Goal: Task Accomplishment & Management: Complete application form

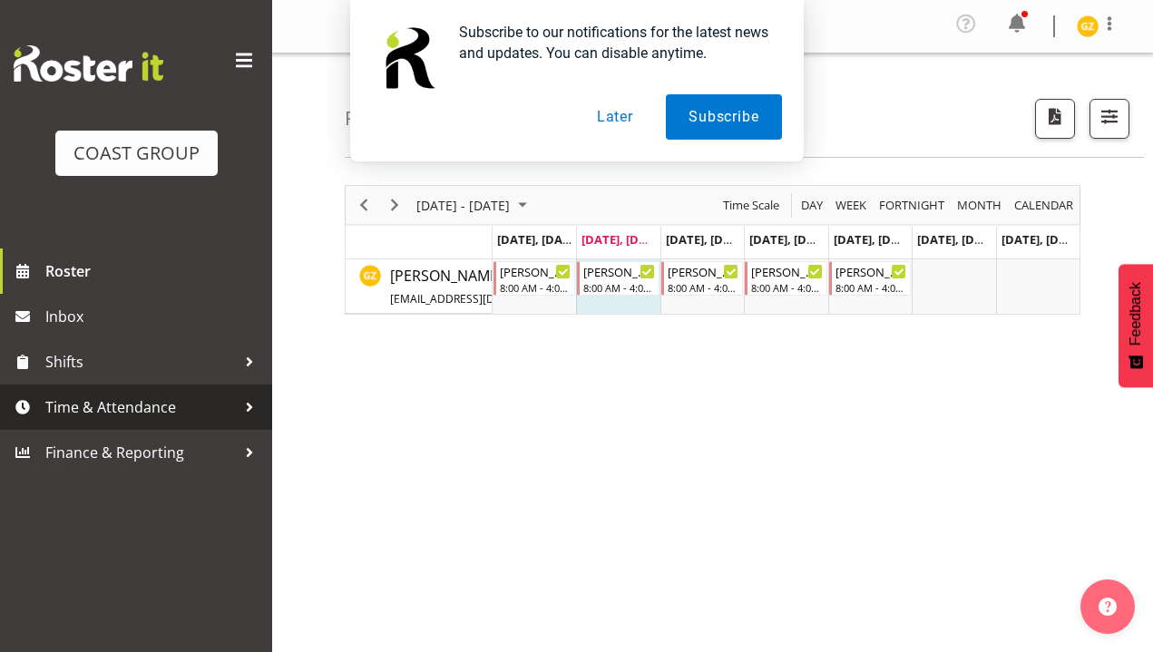
click at [75, 417] on span "Time & Attendance" at bounding box center [140, 407] width 190 height 27
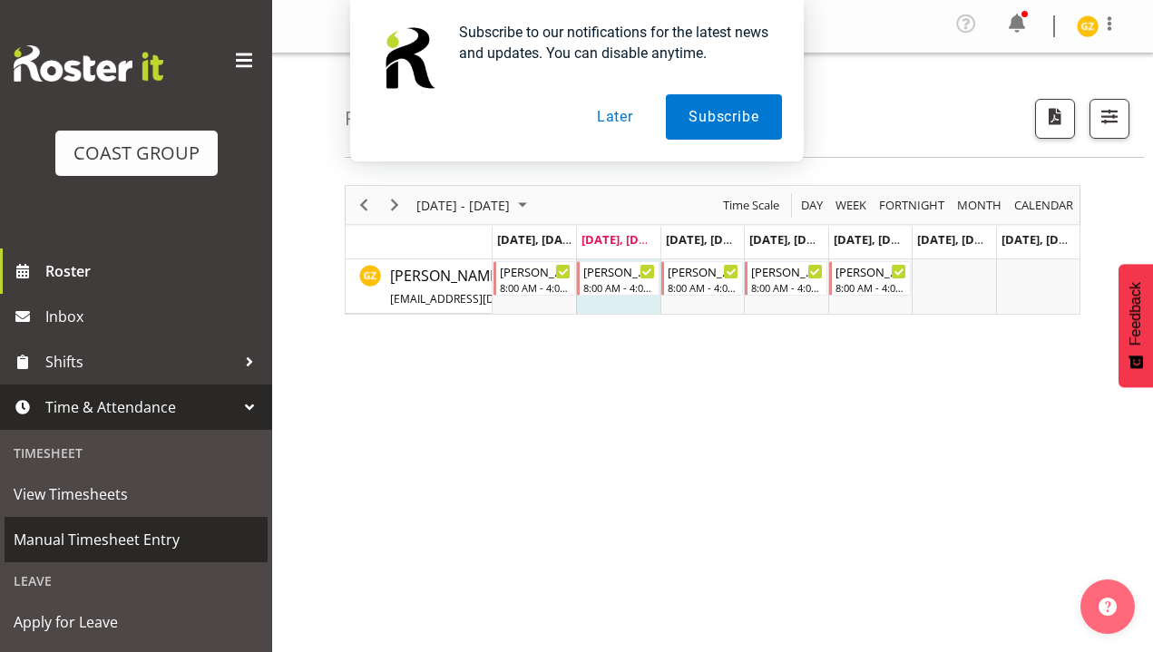
click at [86, 541] on span "Manual Timesheet Entry" at bounding box center [136, 539] width 245 height 27
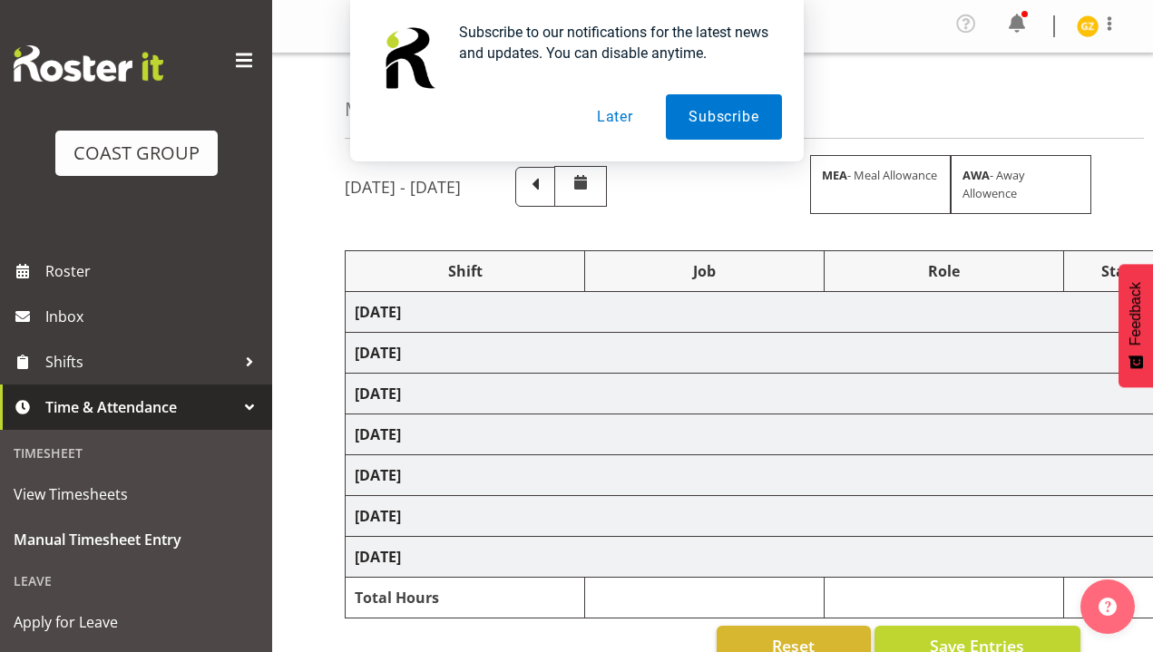
click at [622, 112] on button "Later" at bounding box center [615, 116] width 82 height 45
click at [547, 178] on span at bounding box center [535, 185] width 24 height 24
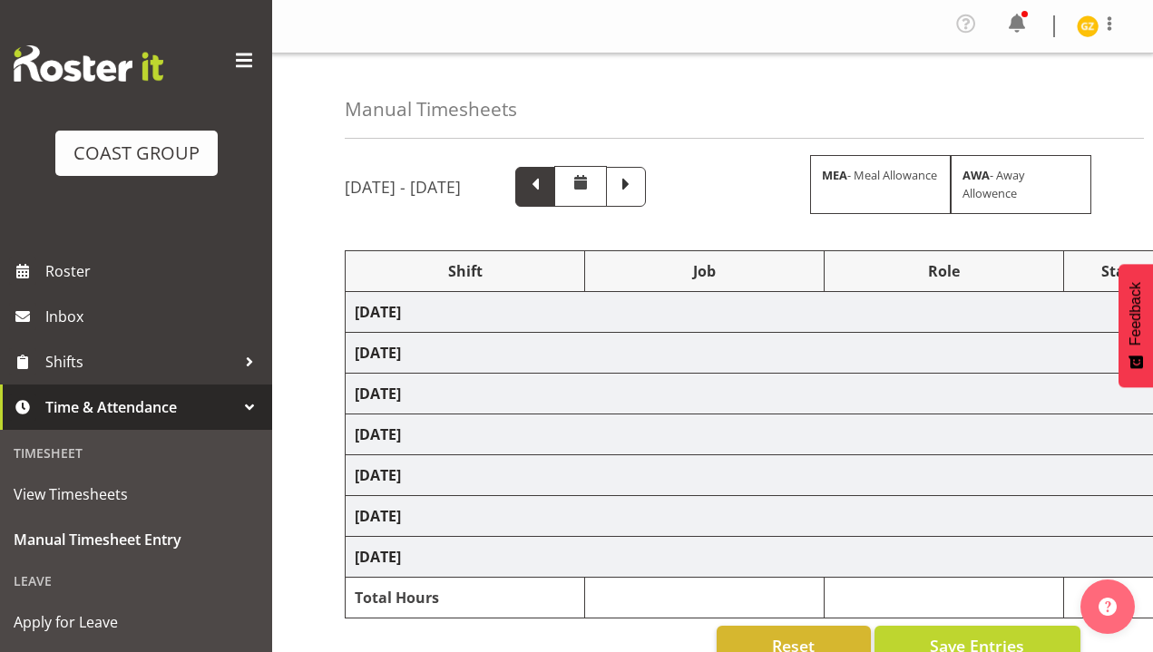
select select "47759"
select select "7032"
select select "47759"
select select "7032"
select select "47759"
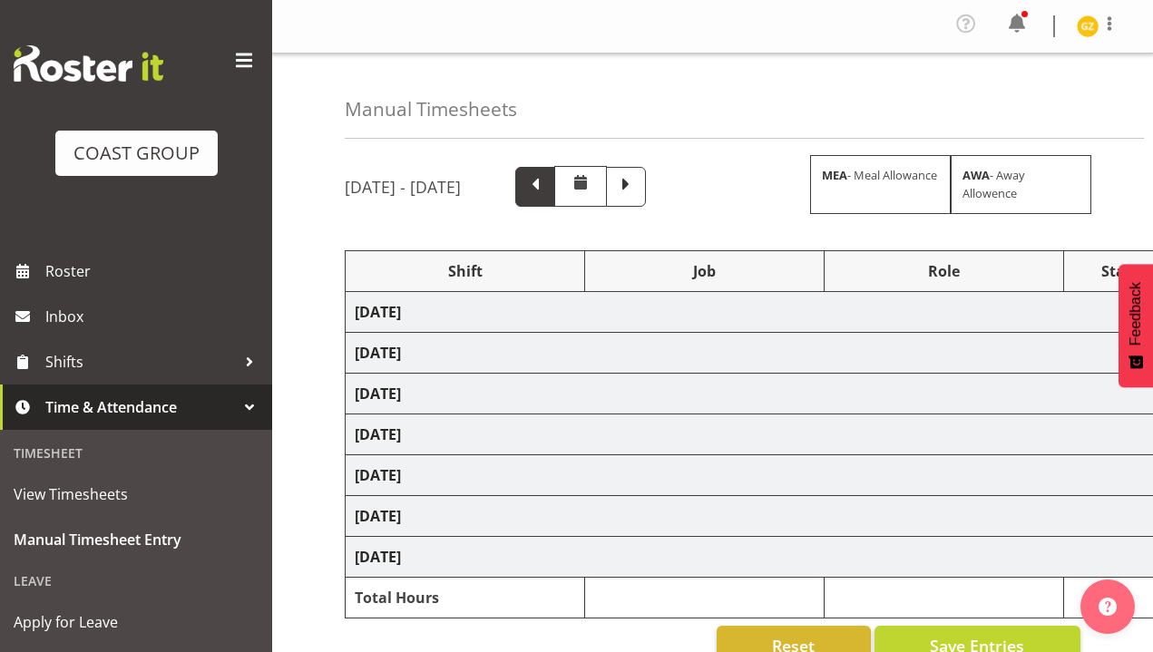
select select "7032"
select select "47759"
select select "7032"
select select "47759"
select select "7032"
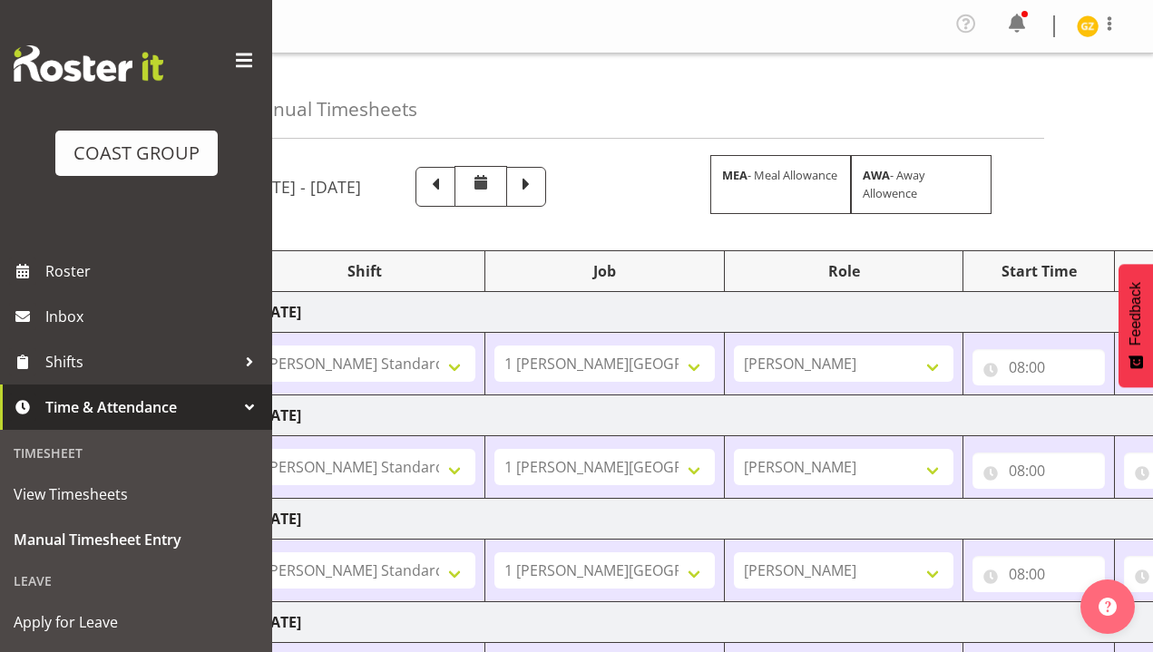
drag, startPoint x: 551, startPoint y: 188, endPoint x: 600, endPoint y: 436, distance: 253.3
click at [447, 187] on span at bounding box center [436, 185] width 24 height 24
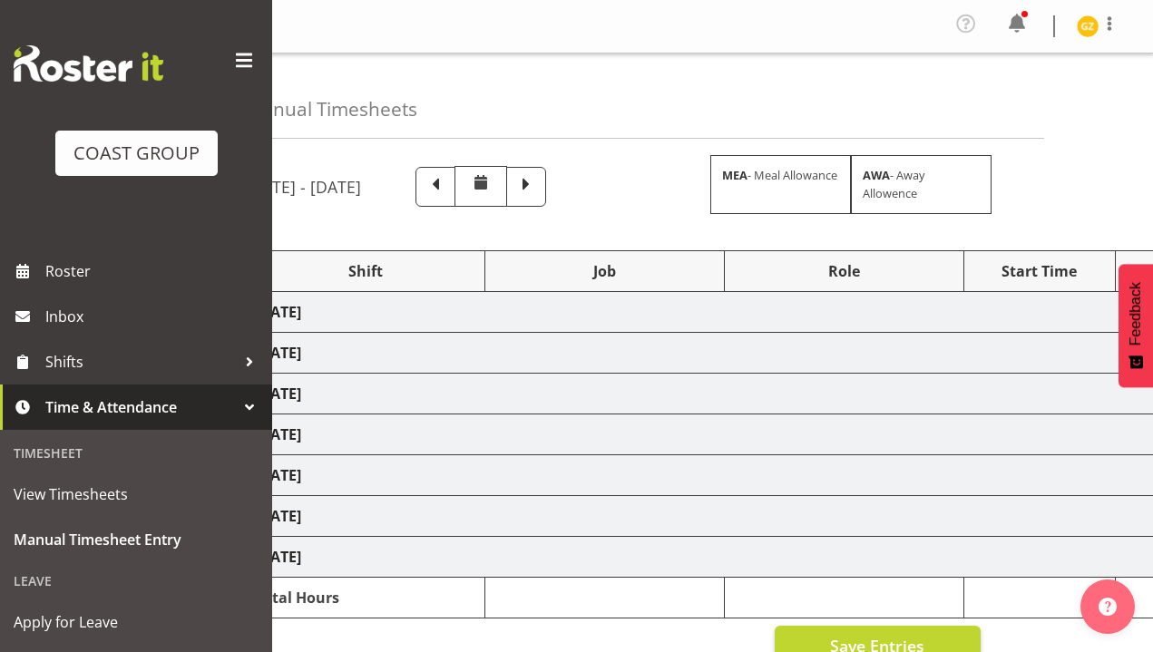
scroll to position [217, 0]
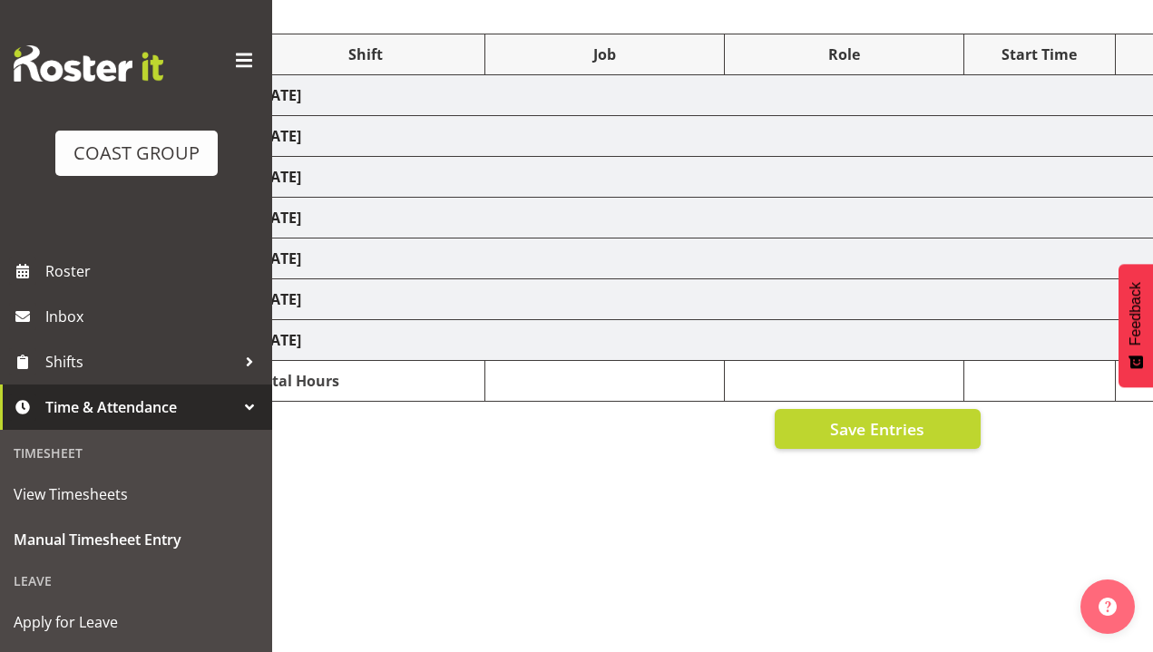
select select "47759"
select select "7032"
select select "47759"
select select "7032"
select select "47759"
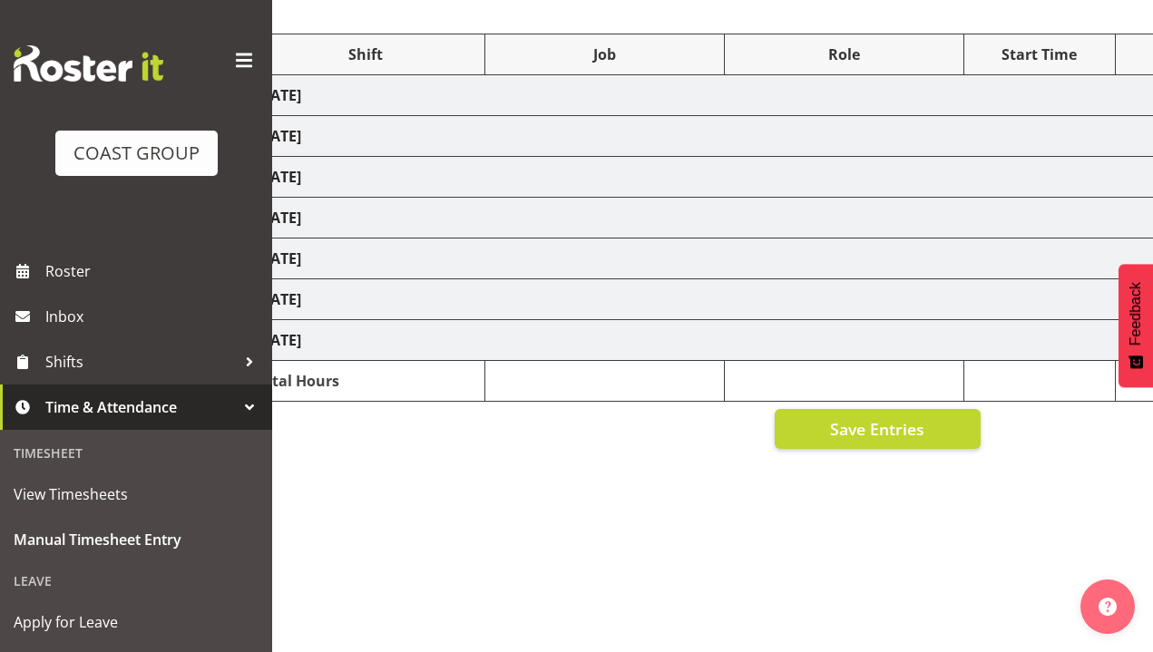
select select "7032"
select select "47759"
select select "7032"
select select "47759"
select select "7032"
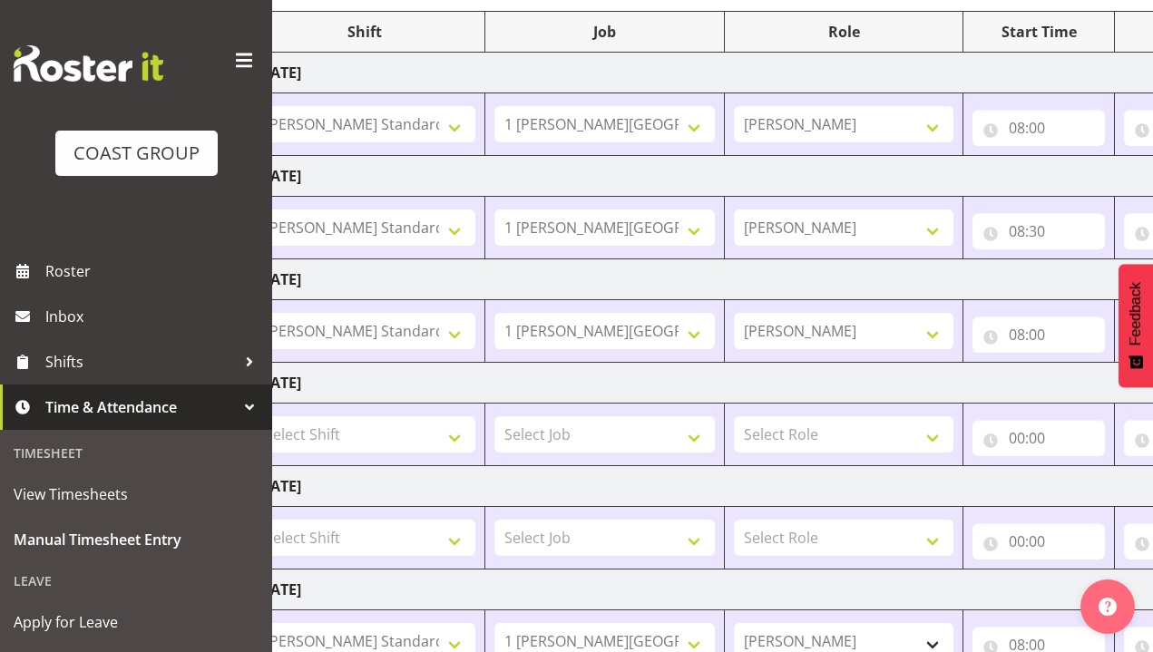
click at [832, 641] on tr "1 [PERSON_NAME][GEOGRAPHIC_DATA] EHS Work [PERSON_NAME][GEOGRAPHIC_DATA] Standa…" at bounding box center [880, 641] width 1269 height 63
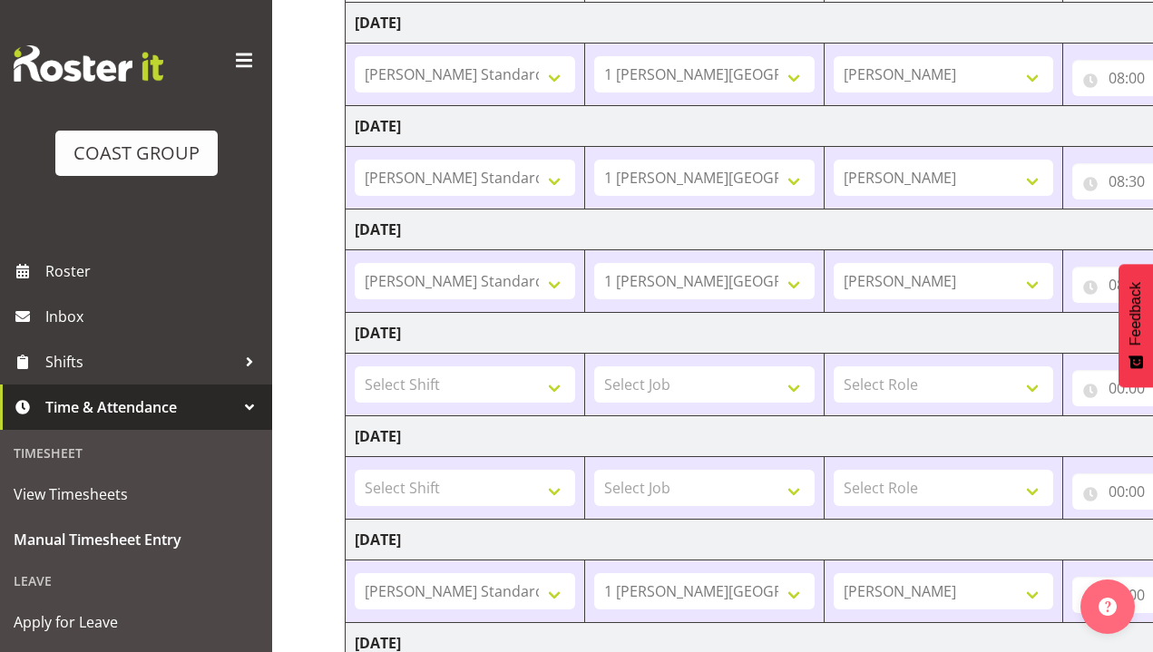
scroll to position [0, 0]
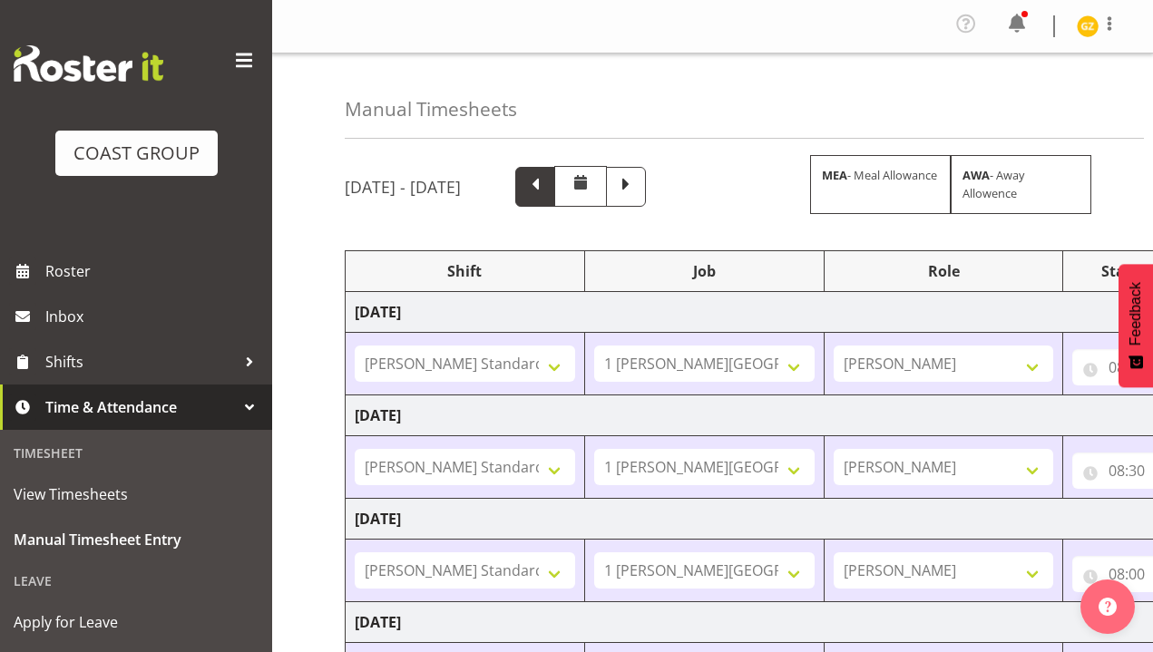
click at [547, 188] on span at bounding box center [535, 185] width 24 height 24
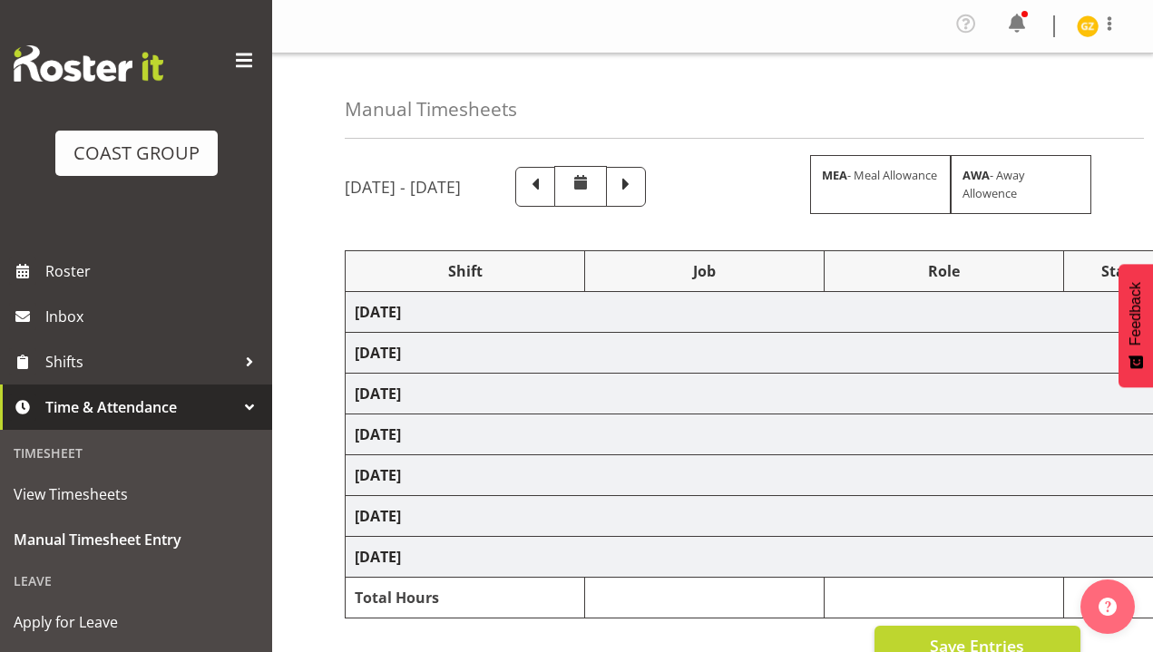
select select "47759"
select select "7032"
select select "47759"
select select "7032"
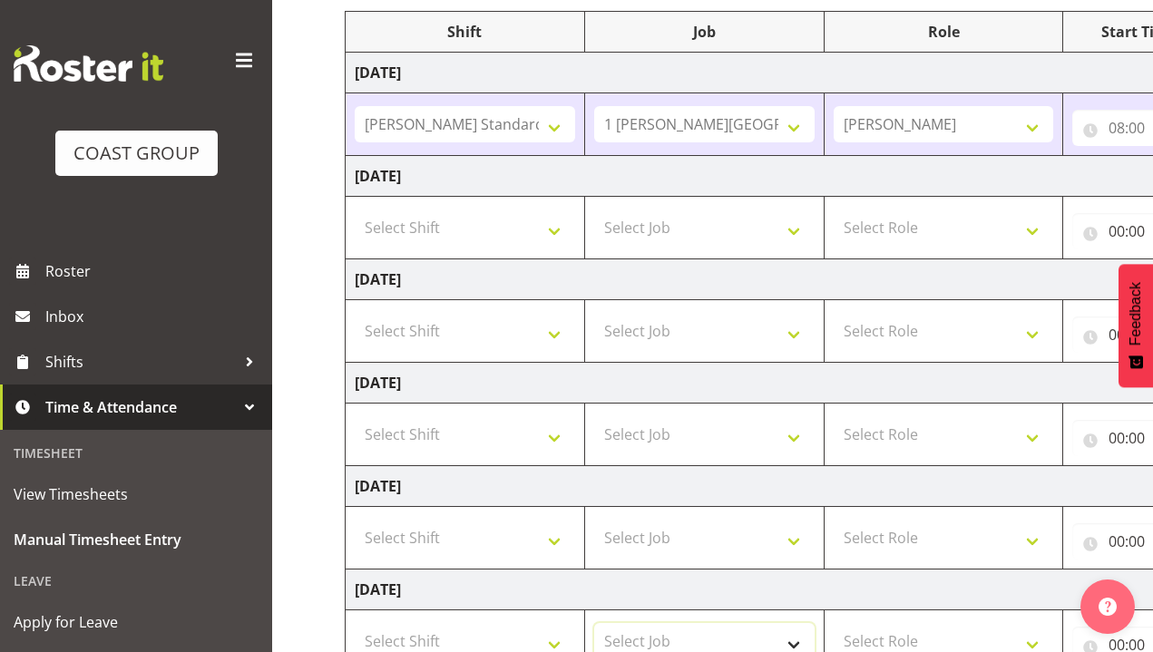
click at [646, 643] on select "Select Job 1 Carlton Events 1 [PERSON_NAME][GEOGRAPHIC_DATA] 1 [PERSON_NAME][GE…" at bounding box center [704, 641] width 220 height 36
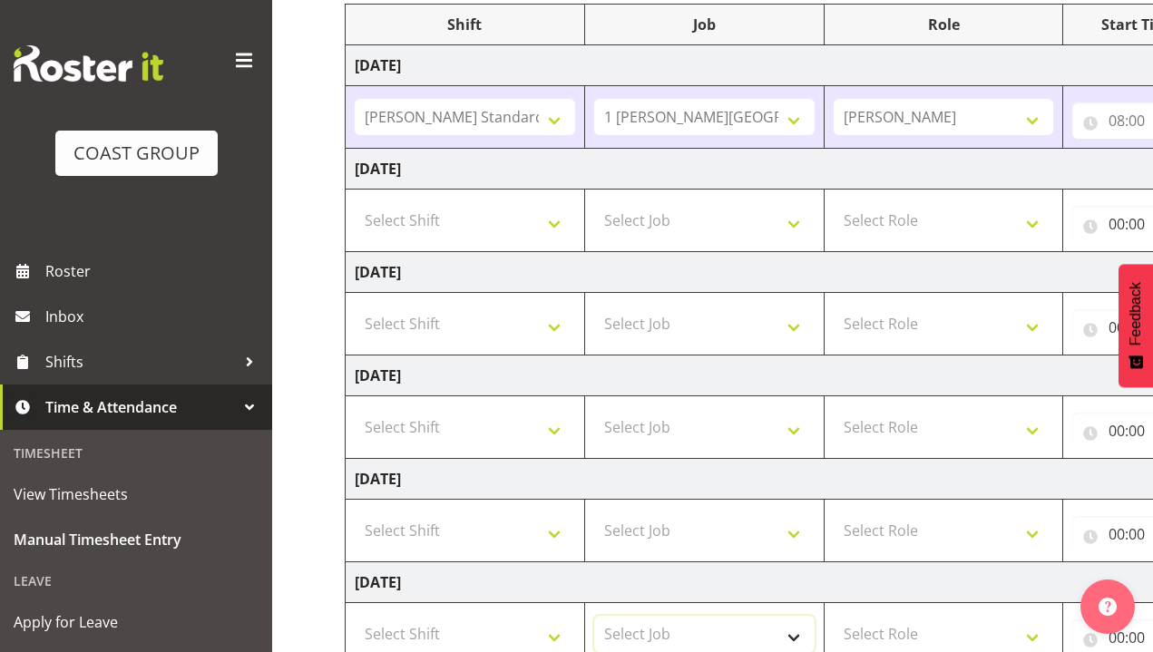
select select "10422"
click at [672, 639] on select "1 Carlton Events 1 [PERSON_NAME] 1 [PERSON_NAME][GEOGRAPHIC_DATA] 1 EHS WAREHOU…" at bounding box center [704, 634] width 220 height 36
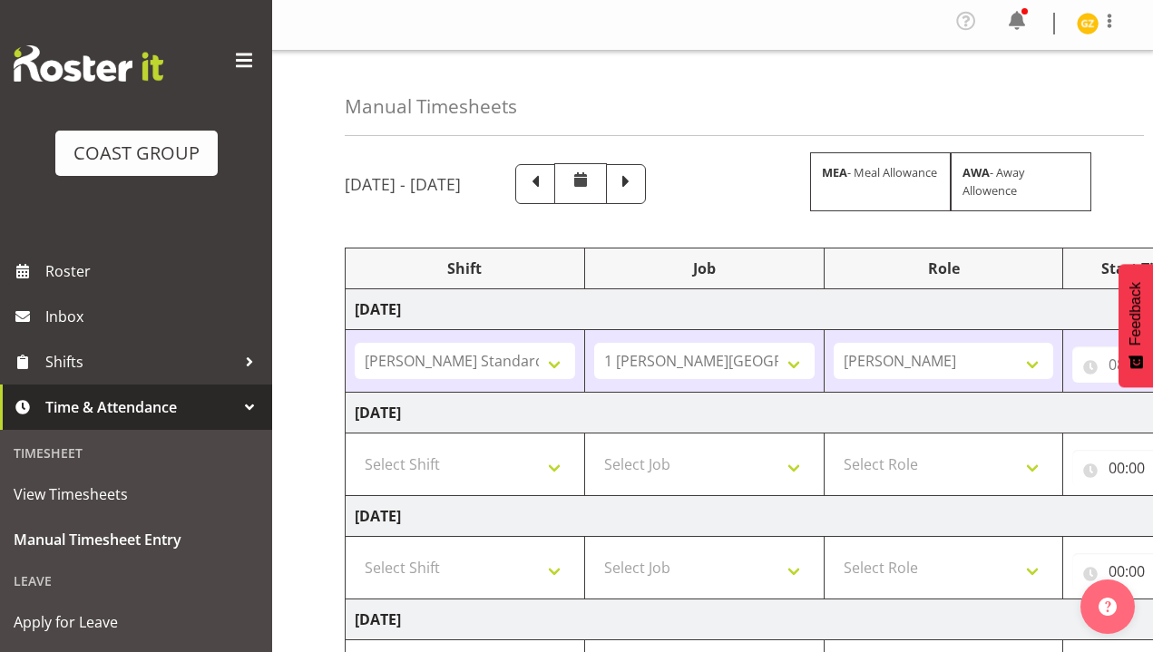
scroll to position [0, 0]
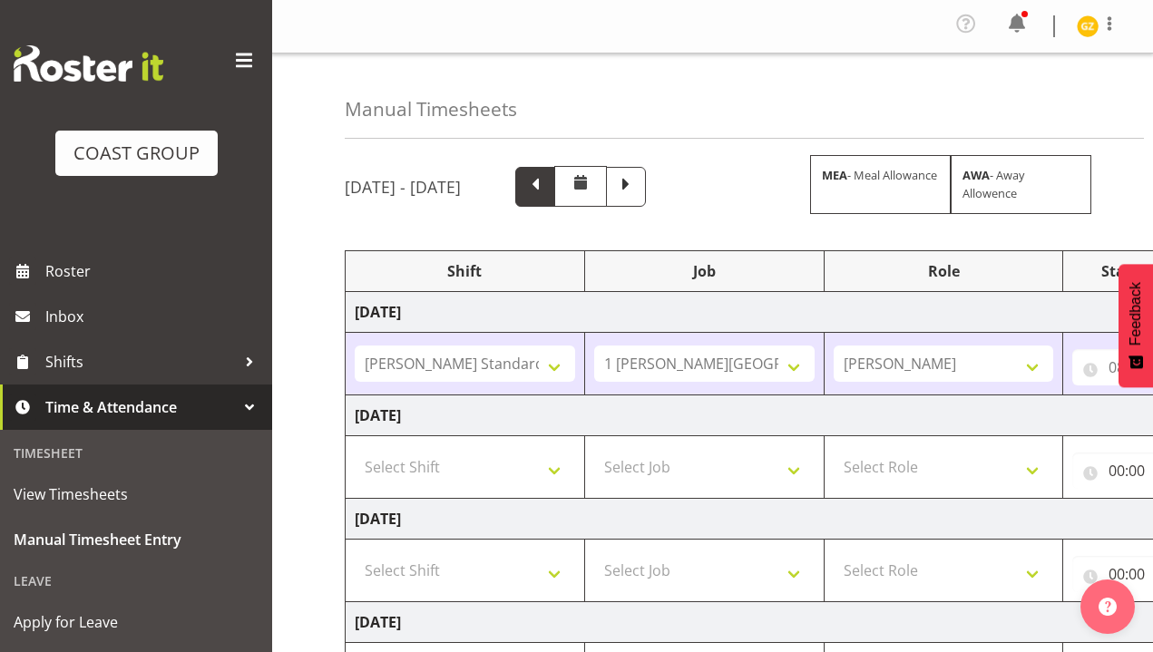
drag, startPoint x: 642, startPoint y: 190, endPoint x: 633, endPoint y: 200, distance: 13.5
click at [547, 190] on span at bounding box center [535, 185] width 24 height 24
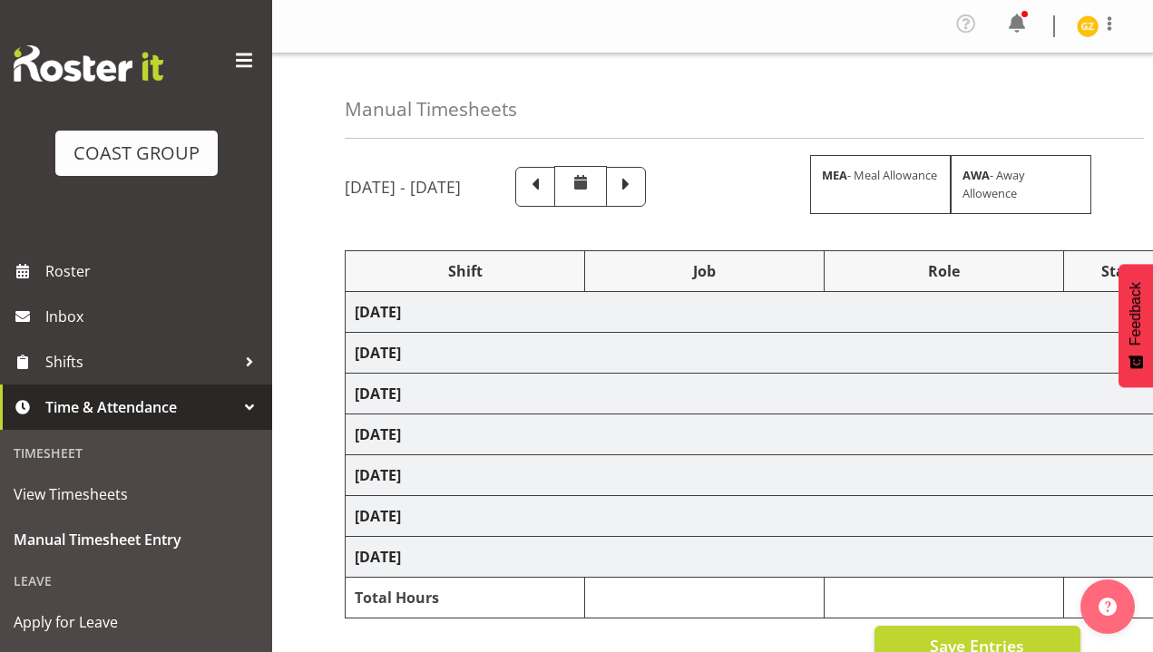
select select "47759"
select select "7032"
select select "47759"
select select "7032"
select select "47759"
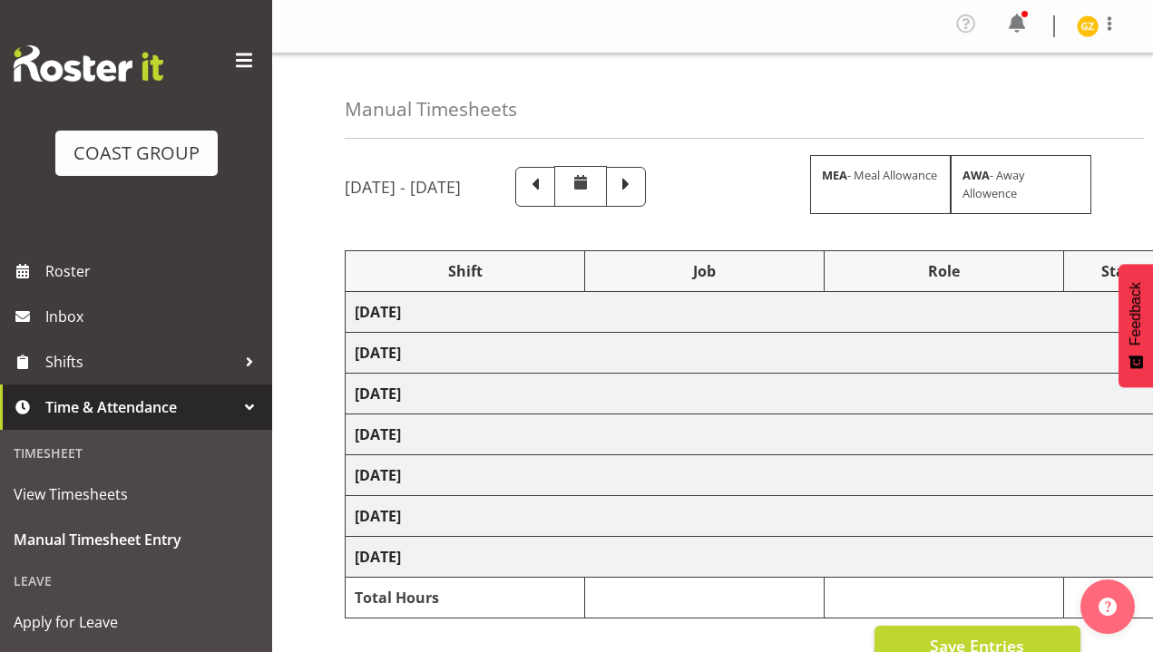
select select "7032"
select select "47759"
select select "7032"
select select "47759"
select select "7032"
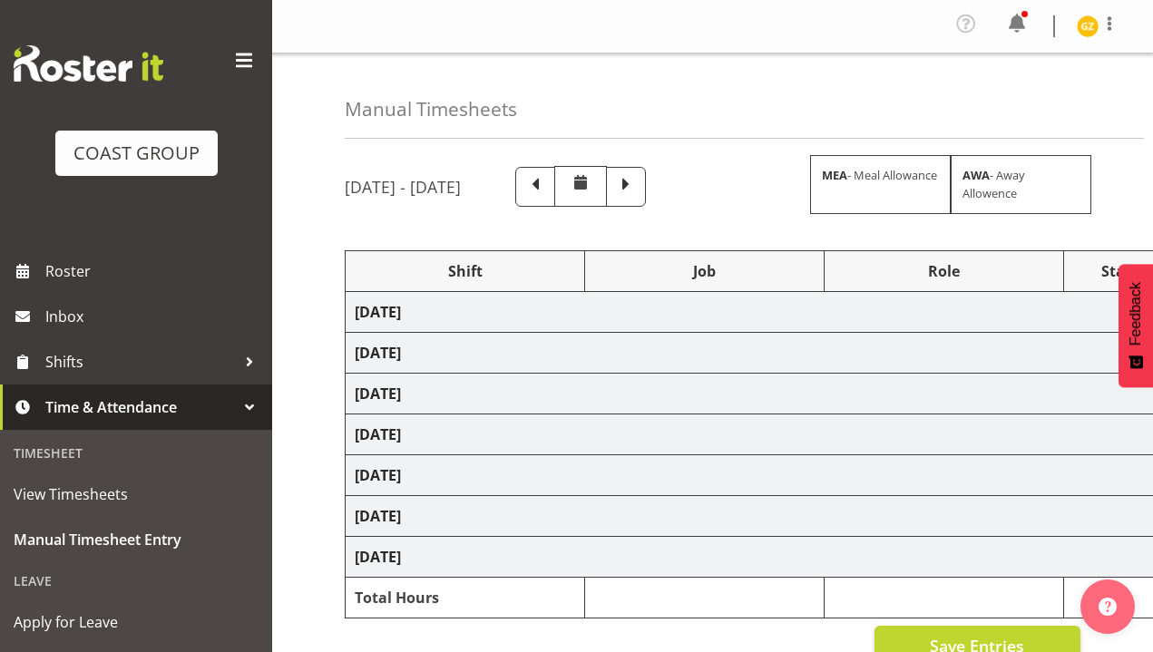
select select "47759"
select select "7032"
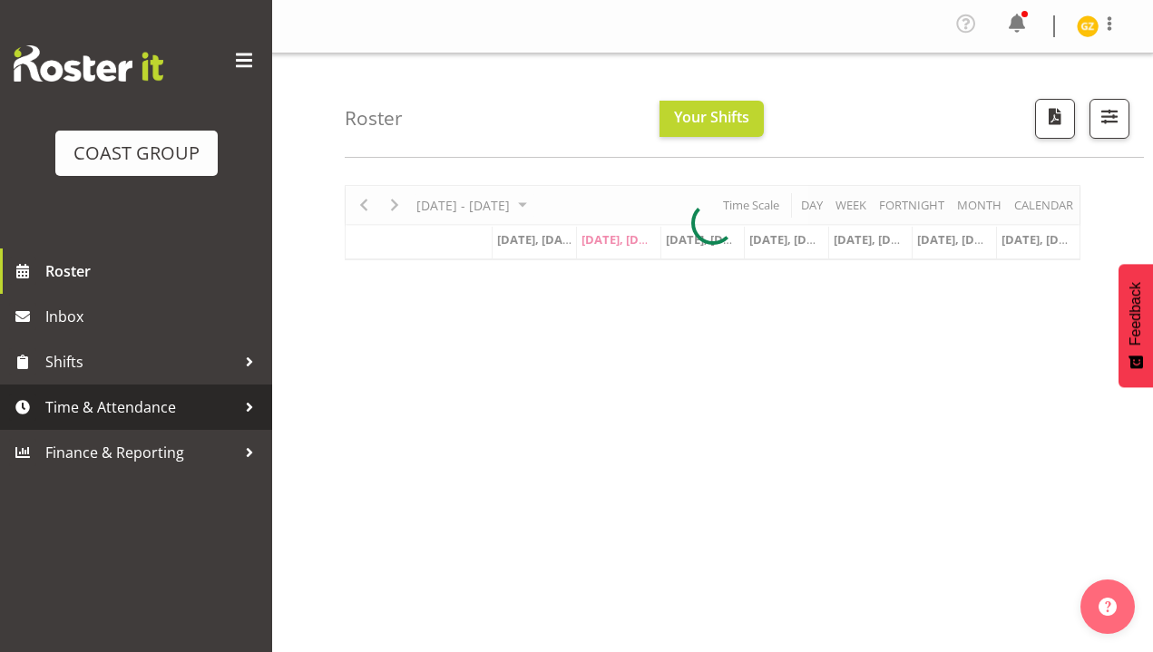
click at [116, 408] on span "Time & Attendance" at bounding box center [140, 407] width 190 height 27
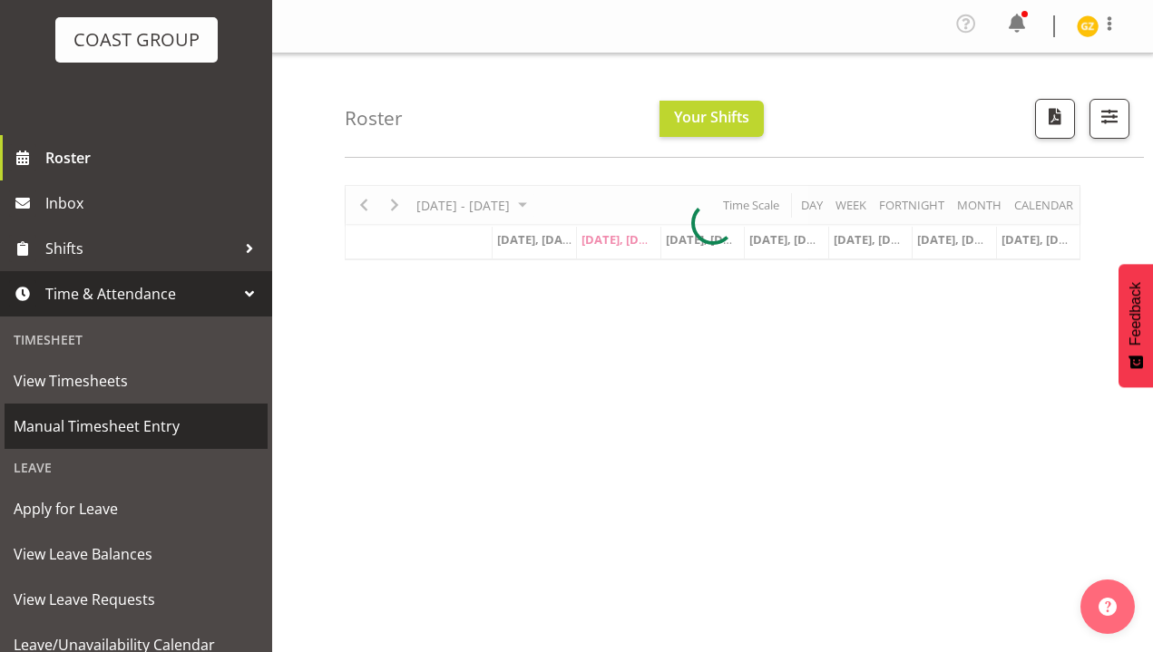
scroll to position [114, 0]
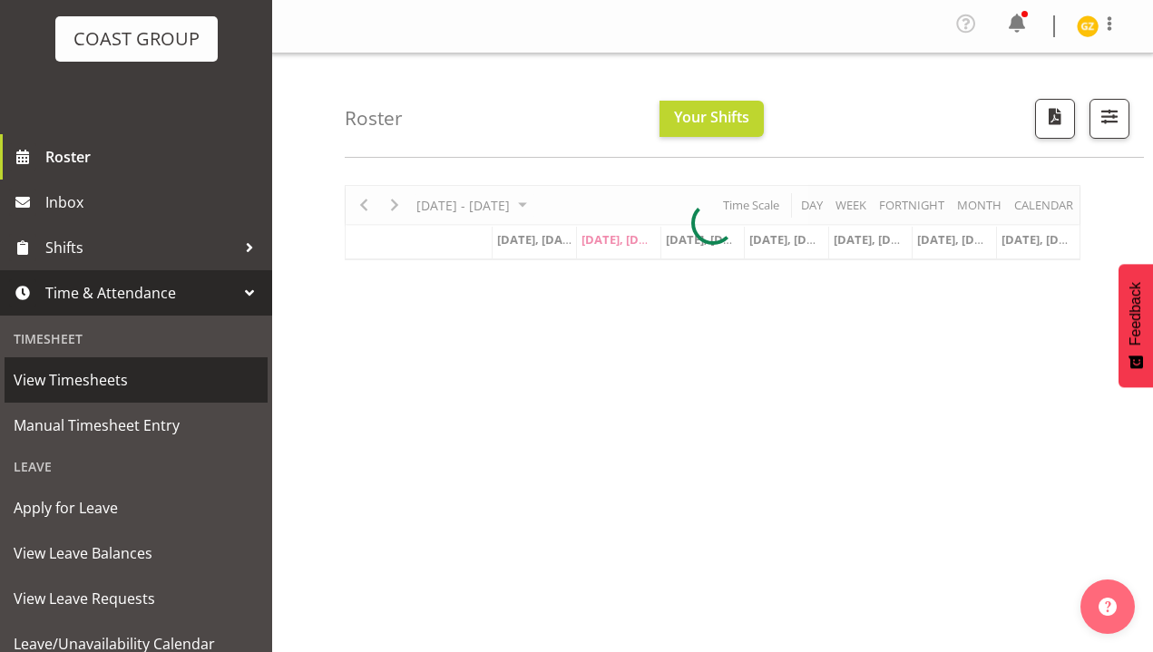
click at [123, 391] on span "View Timesheets" at bounding box center [136, 379] width 245 height 27
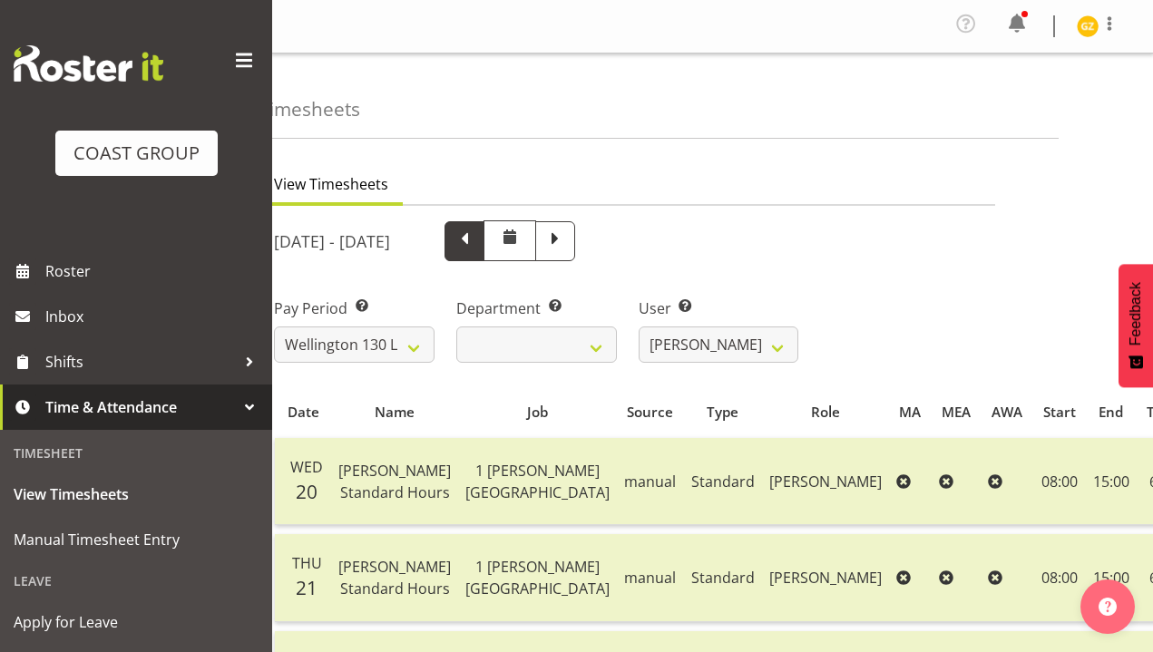
click at [476, 246] on span at bounding box center [465, 240] width 24 height 24
select select
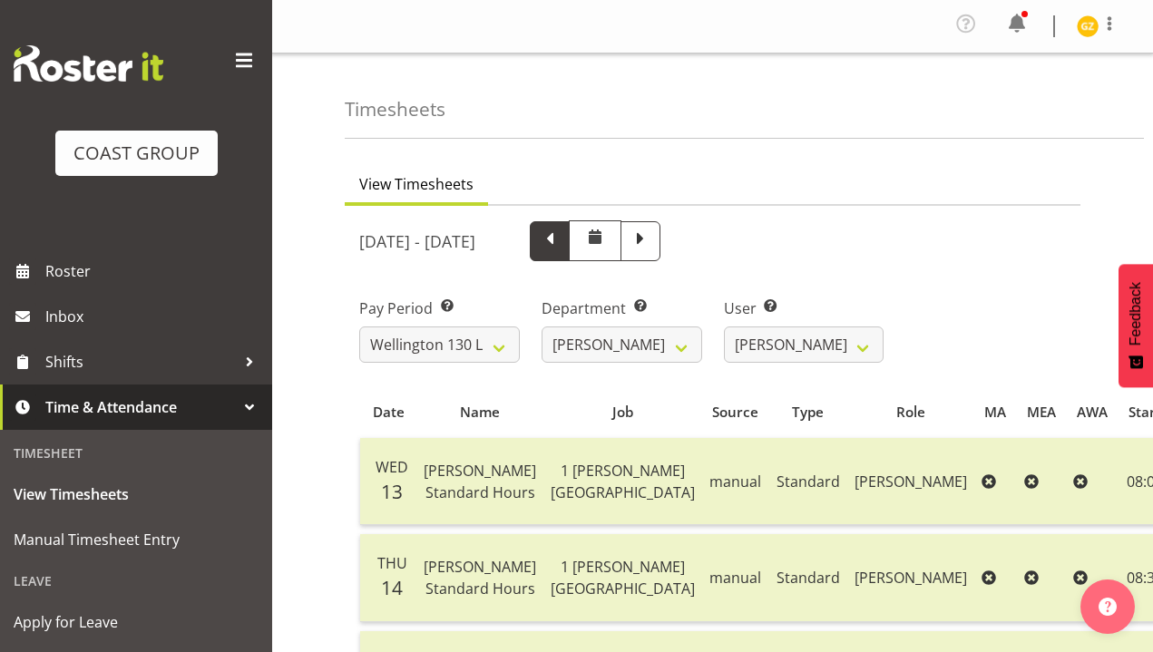
click at [570, 239] on span at bounding box center [550, 241] width 40 height 40
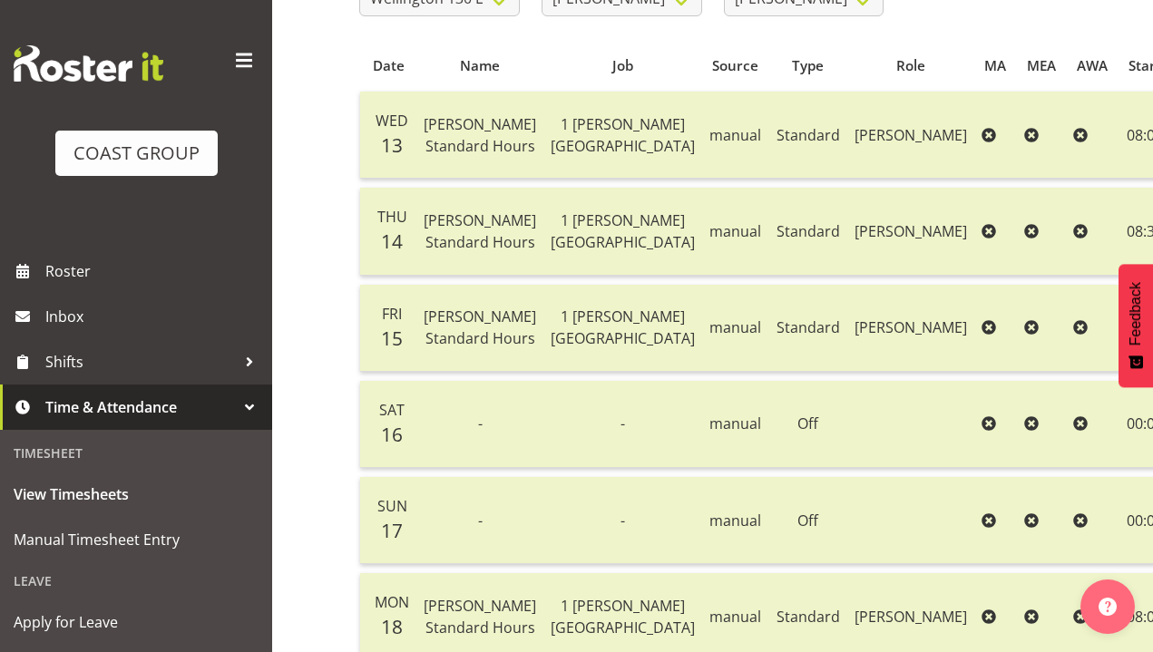
select select
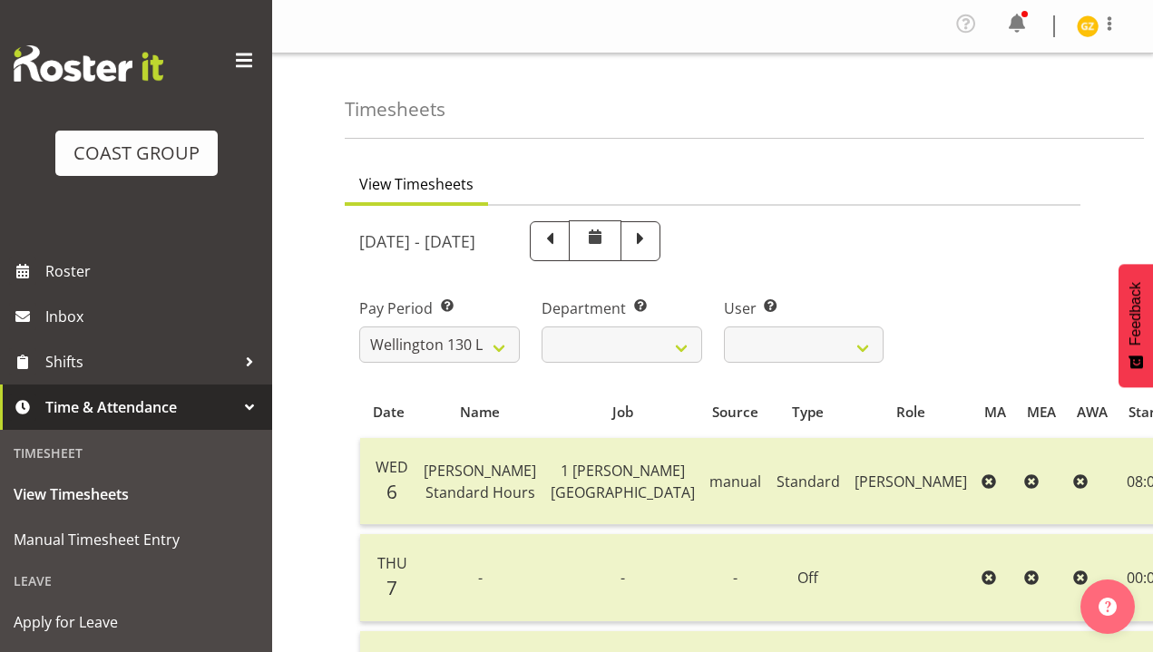
click at [635, 238] on div at bounding box center [573, 240] width 174 height 41
click at [561, 239] on span at bounding box center [550, 240] width 24 height 24
select select
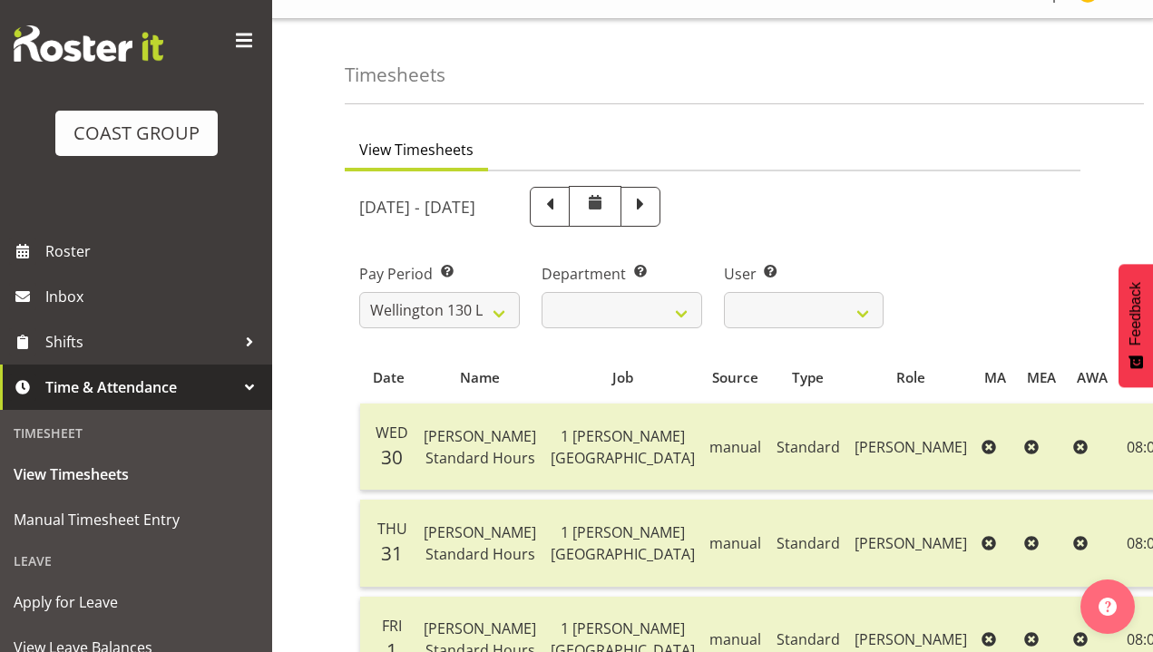
scroll to position [15, 0]
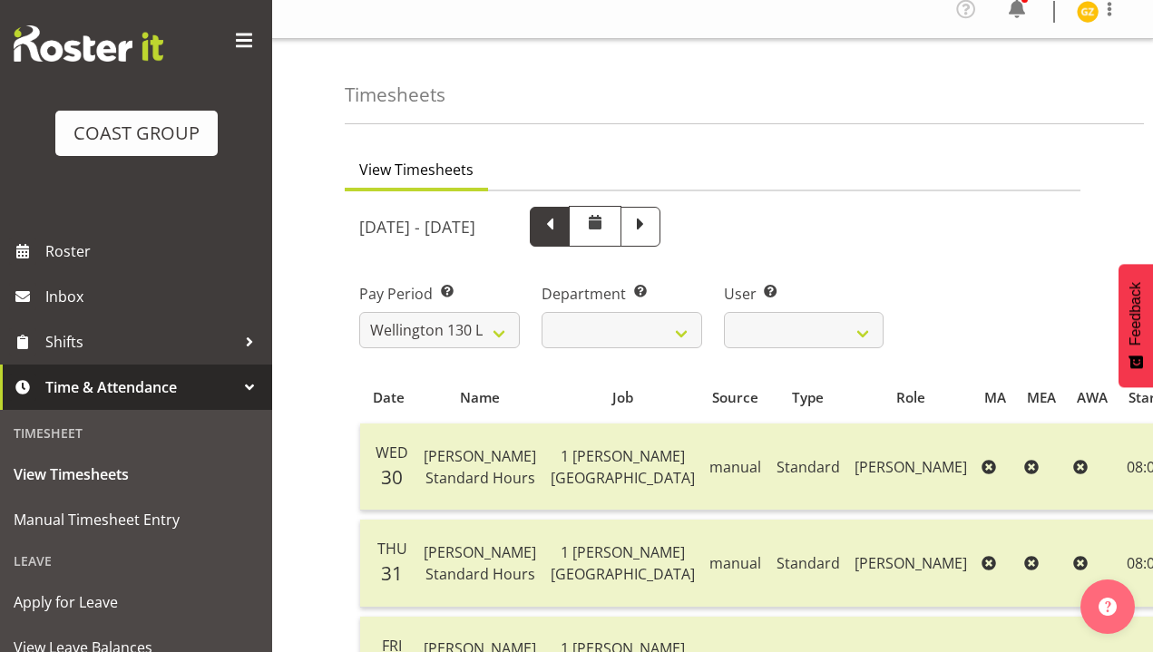
click at [561, 225] on span at bounding box center [550, 225] width 24 height 24
select select
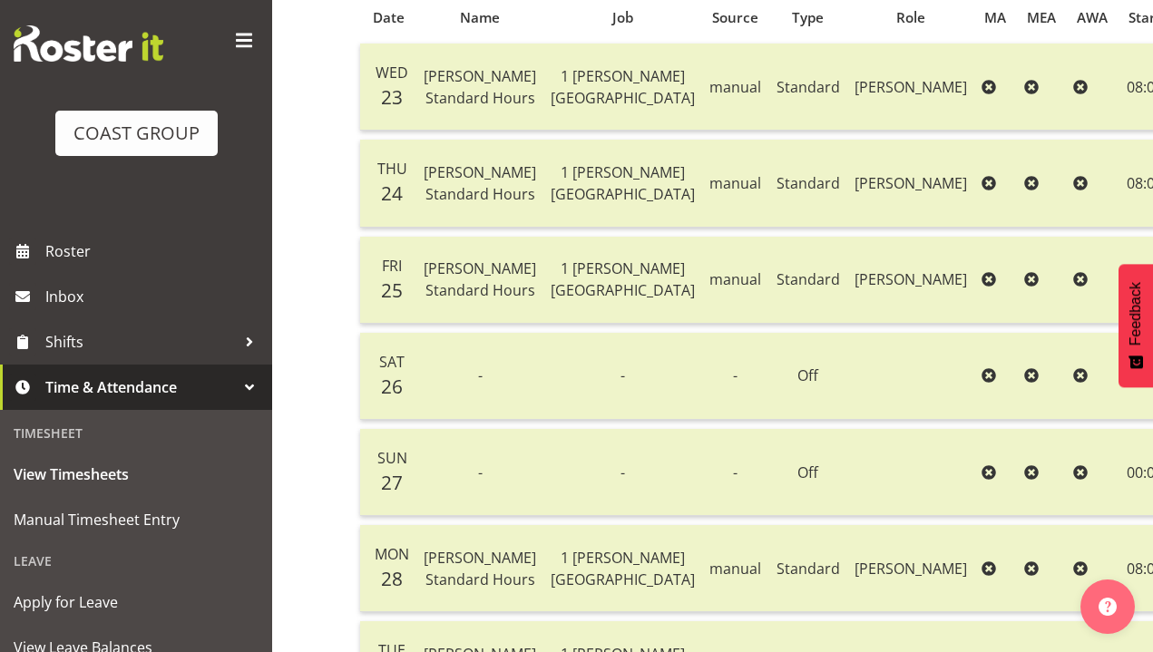
scroll to position [0, 0]
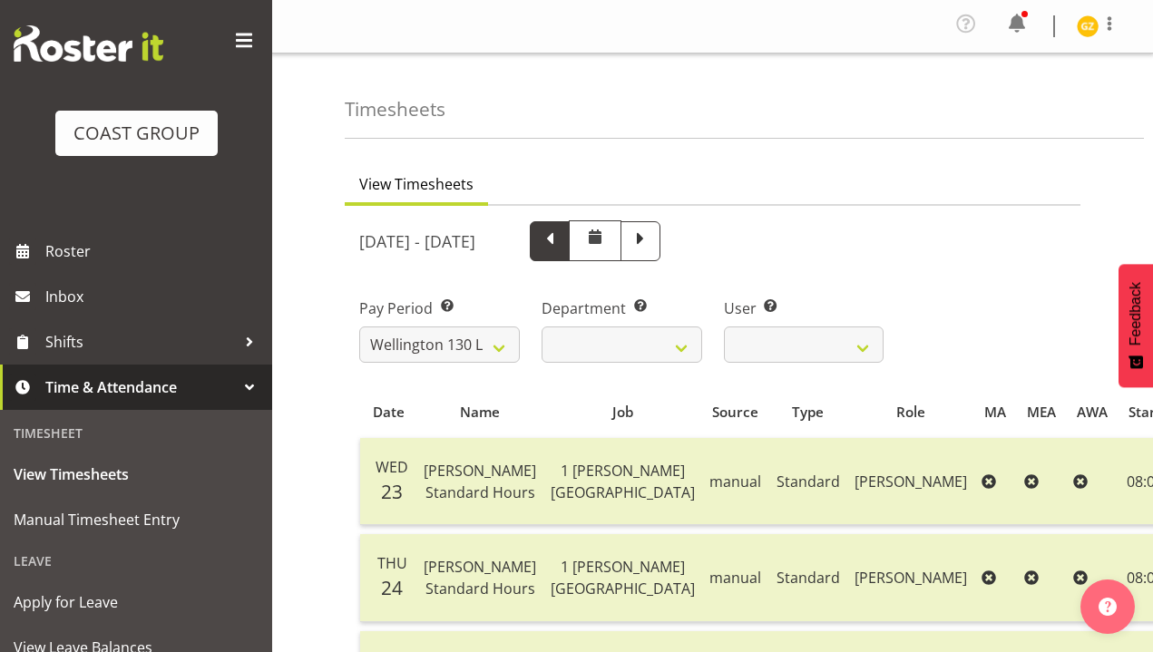
click at [561, 241] on span at bounding box center [550, 240] width 24 height 24
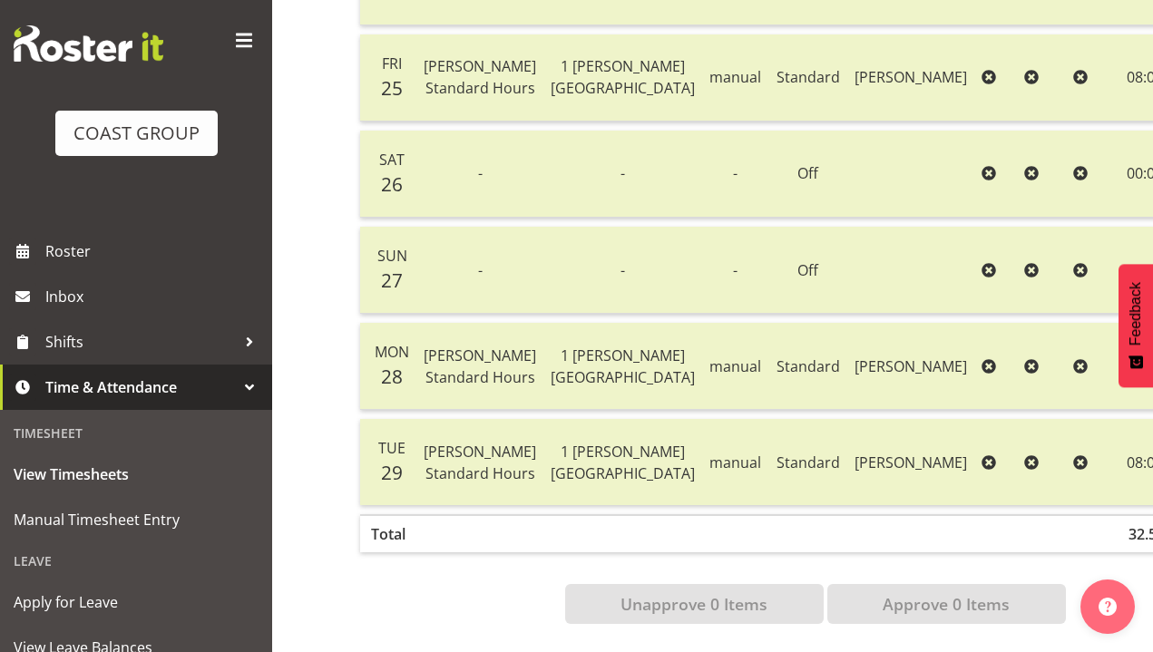
select select
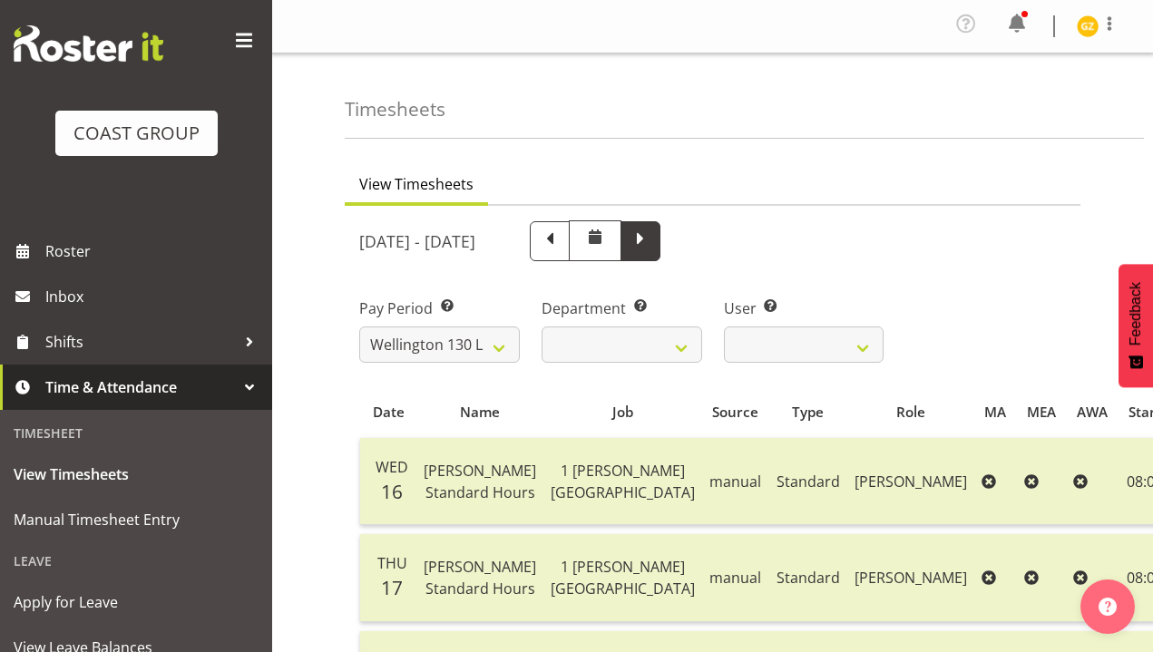
click at [652, 236] on span at bounding box center [641, 240] width 24 height 24
select select
click at [652, 234] on span at bounding box center [641, 240] width 24 height 24
select select
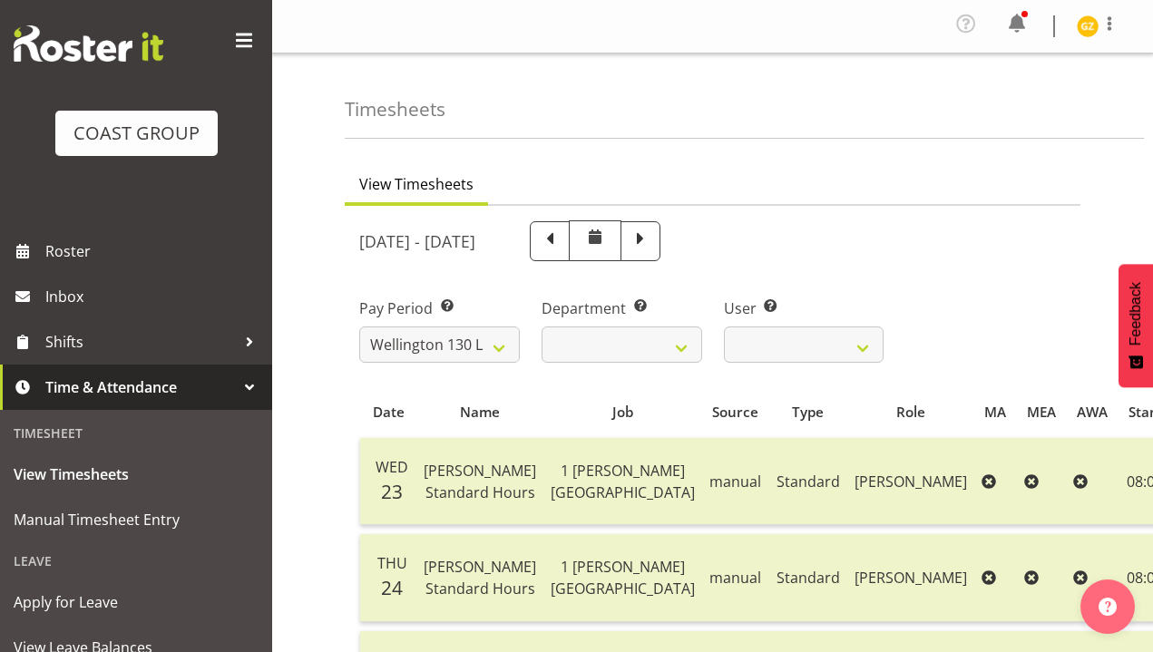
select select
click at [652, 243] on span at bounding box center [641, 240] width 24 height 24
select select
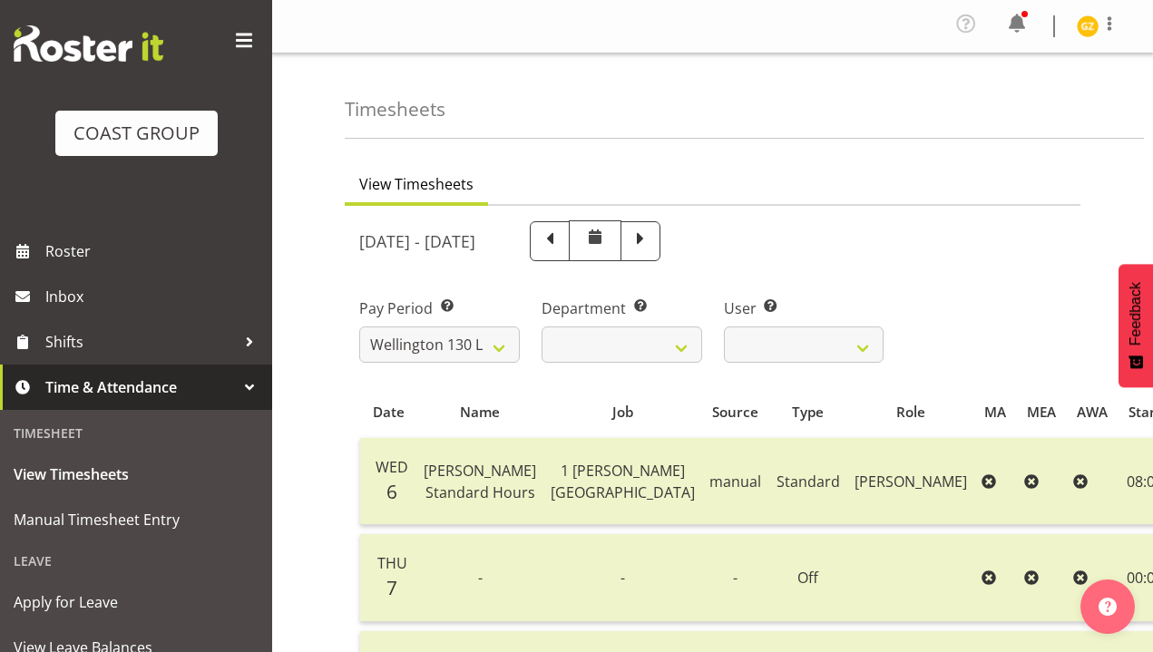
click at [561, 236] on span at bounding box center [550, 240] width 24 height 24
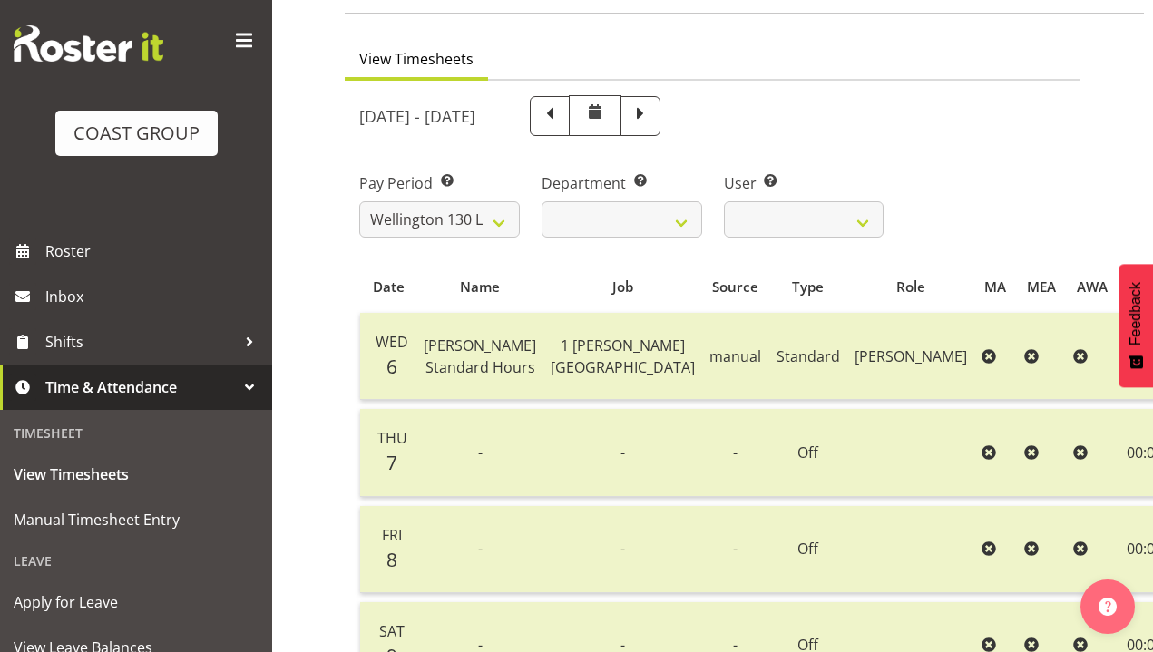
select select
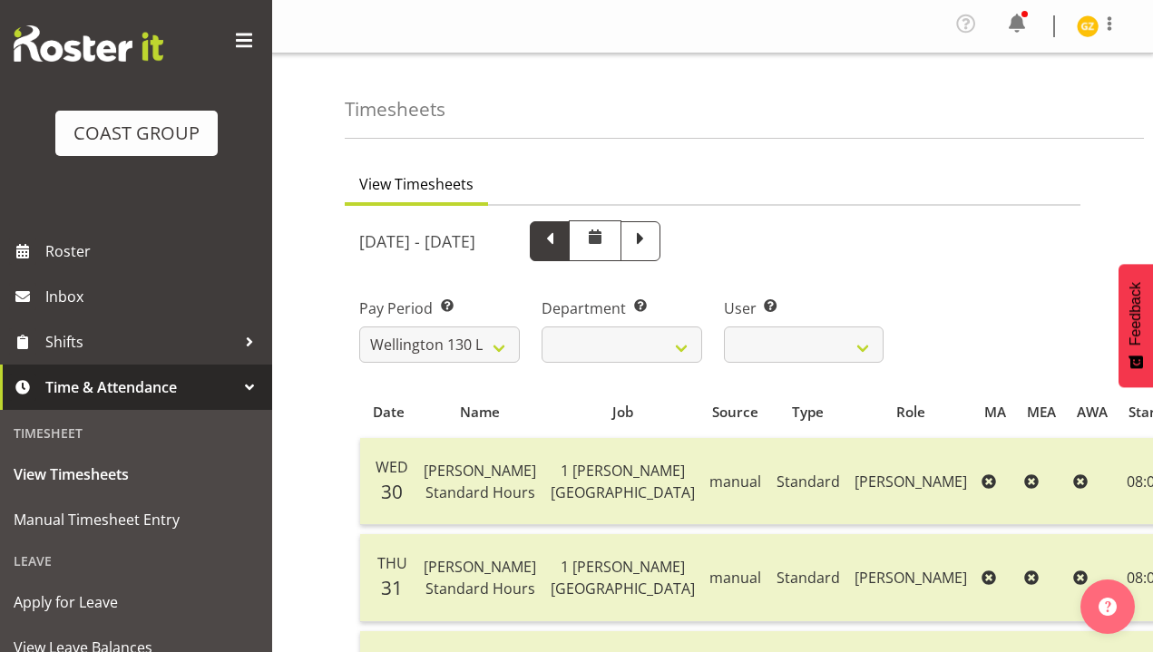
drag, startPoint x: 628, startPoint y: 229, endPoint x: 619, endPoint y: 232, distance: 9.8
click at [561, 229] on span at bounding box center [550, 240] width 24 height 24
select select
click at [561, 231] on span at bounding box center [550, 240] width 24 height 24
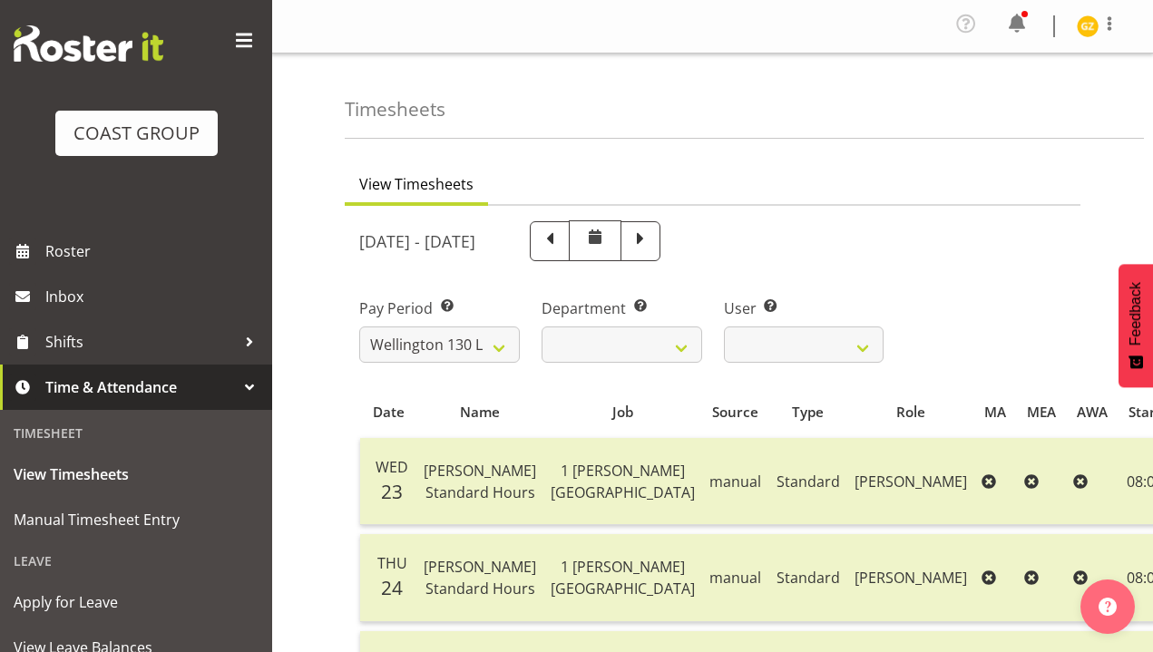
select select
click at [561, 243] on span at bounding box center [550, 240] width 24 height 24
select select
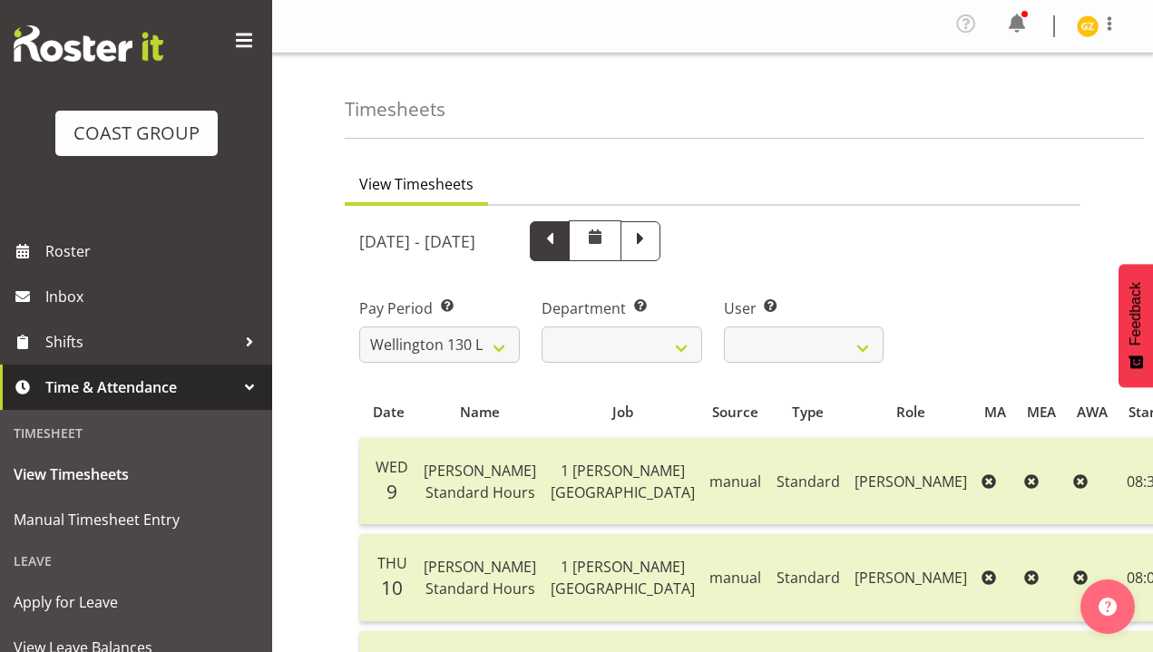
click at [561, 240] on span at bounding box center [550, 240] width 24 height 24
select select
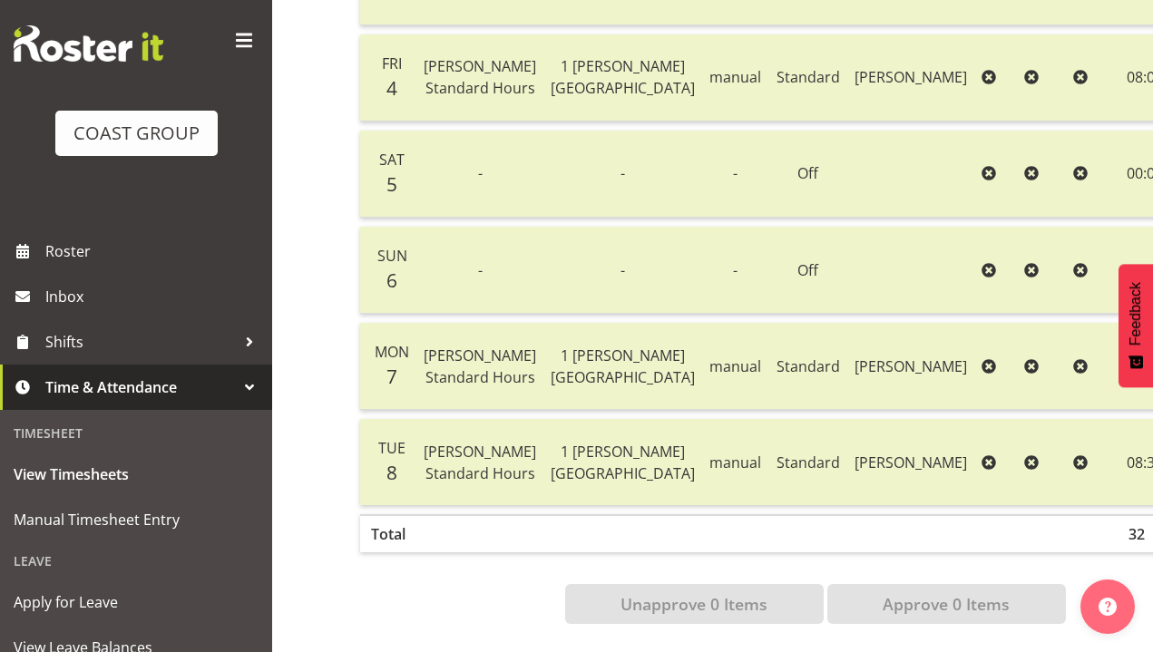
scroll to position [745, 0]
